Goal: Obtain resource: Download file/media

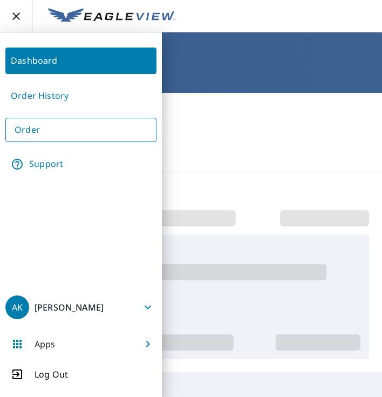
click at [39, 136] on link "Order" at bounding box center [80, 130] width 151 height 24
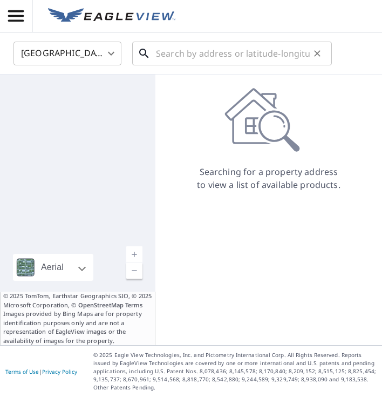
click at [194, 61] on input "text" at bounding box center [233, 53] width 154 height 30
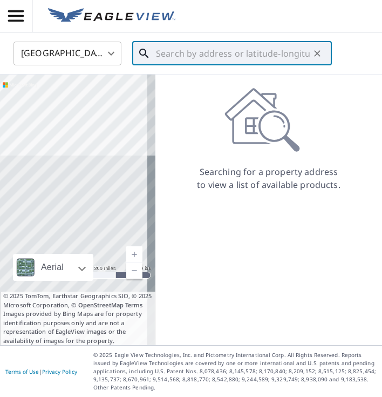
paste input "[STREET_ADDRESS]"
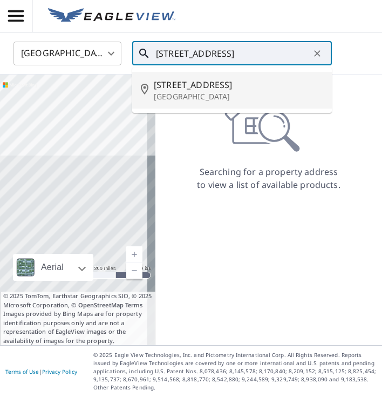
click at [199, 83] on span "[STREET_ADDRESS]" at bounding box center [239, 84] width 170 height 13
type input "[STREET_ADDRESS]"
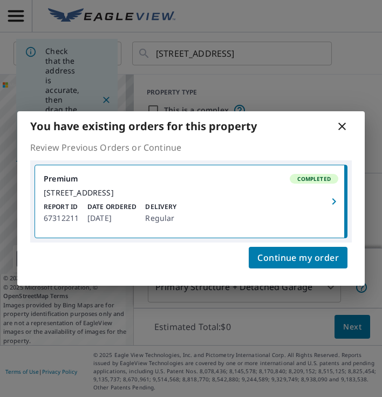
click at [336, 200] on icon "button" at bounding box center [334, 201] width 13 height 13
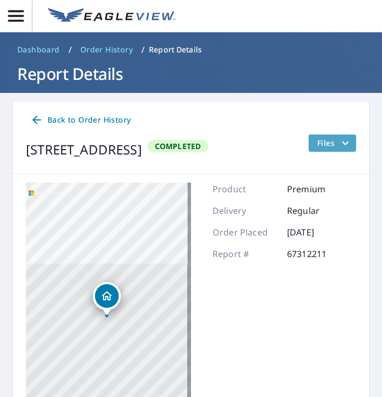
click at [340, 137] on icon "filesDropdownBtn-67312211" at bounding box center [345, 143] width 13 height 13
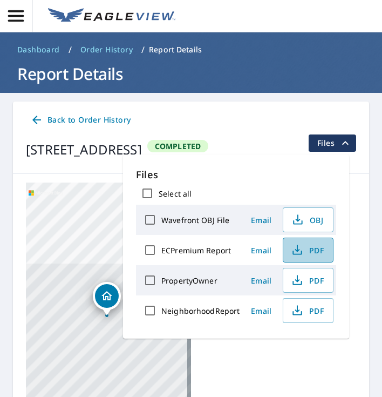
click at [305, 248] on span "PDF" at bounding box center [307, 250] width 35 height 13
